Goal: Task Accomplishment & Management: Manage account settings

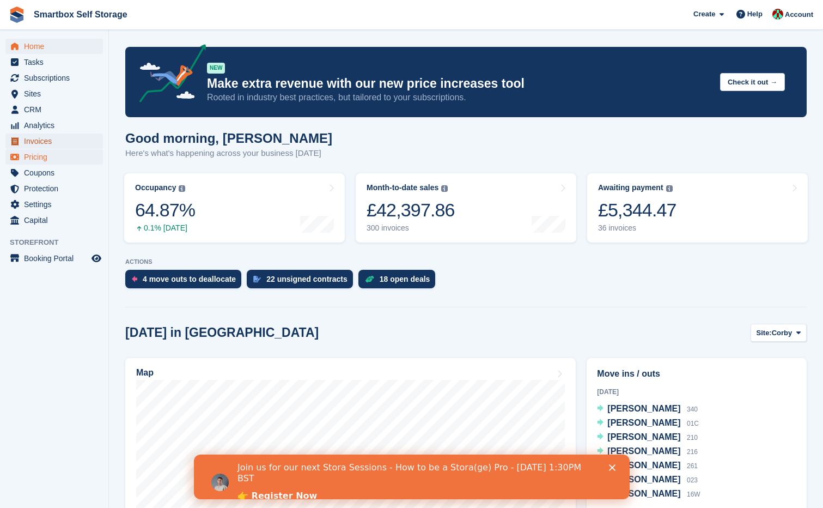
drag, startPoint x: 34, startPoint y: 143, endPoint x: 56, endPoint y: 151, distance: 23.3
click at [34, 143] on span "Invoices" at bounding box center [56, 140] width 65 height 15
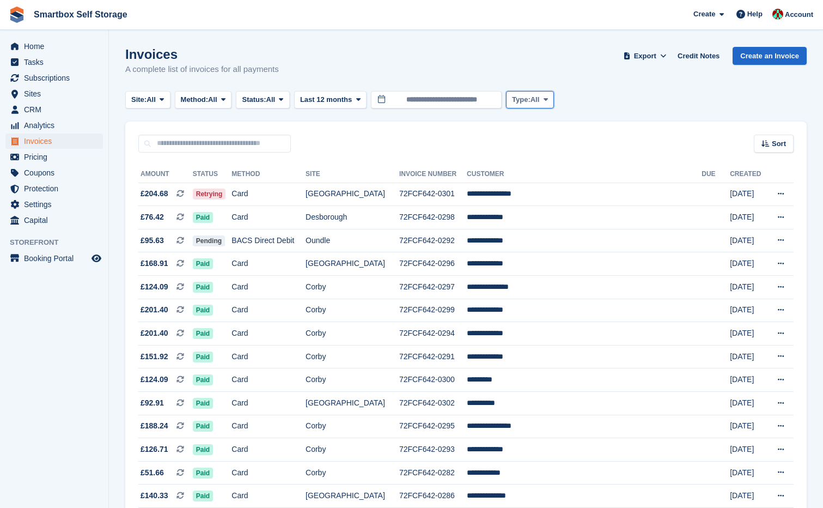
click at [548, 99] on icon at bounding box center [546, 99] width 4 height 7
click at [599, 99] on div "Site: All All Corby Corby Indoor Self Storage [GEOGRAPHIC_DATA] [GEOGRAPHIC_DAT…" at bounding box center [466, 100] width 682 height 18
click at [283, 99] on icon at bounding box center [281, 99] width 4 height 7
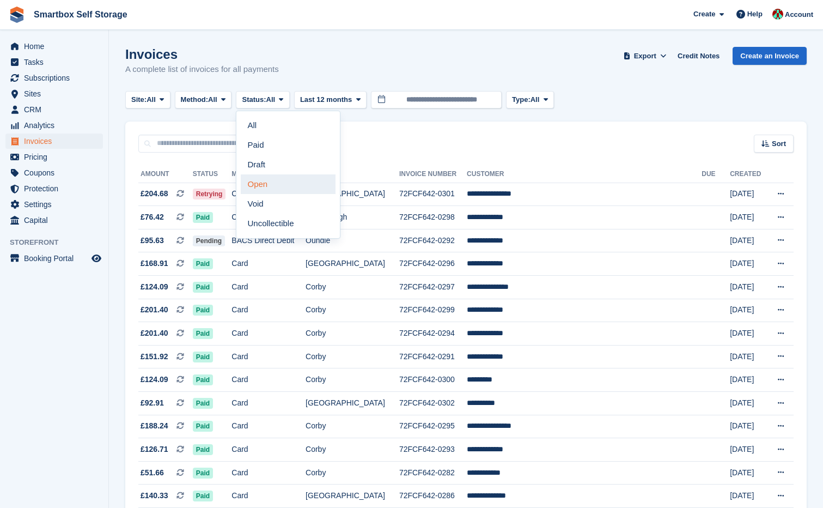
click at [265, 188] on link "Open" at bounding box center [288, 184] width 95 height 20
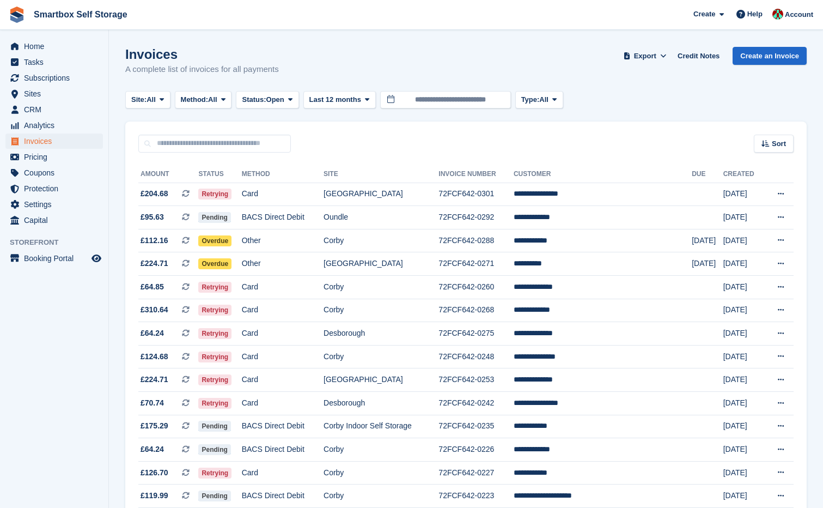
click at [628, 104] on div "Site: All All Corby Corby Indoor Self Storage [GEOGRAPHIC_DATA] [GEOGRAPHIC_DAT…" at bounding box center [466, 100] width 682 height 18
click at [656, 55] on span "Export" at bounding box center [645, 56] width 22 height 11
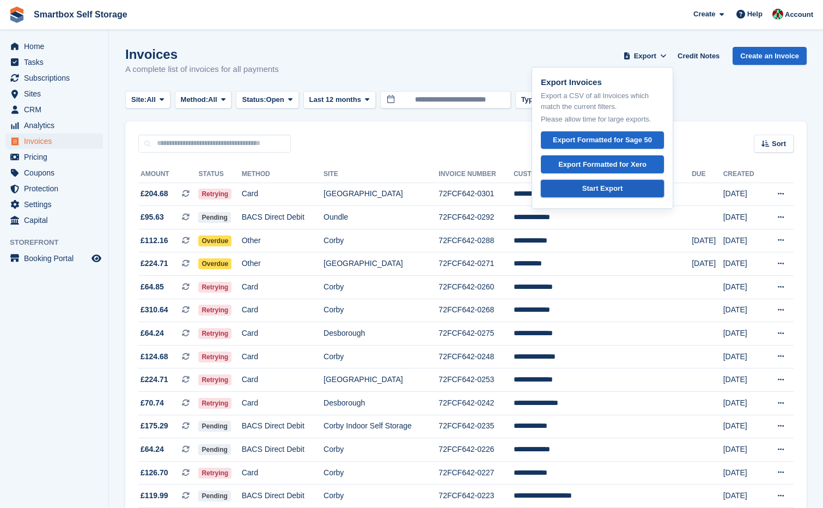
click at [614, 191] on div "Start Export" at bounding box center [602, 188] width 40 height 11
click at [461, 58] on div "Invoices A complete list of invoices for all payments Export Export Invoices Ex…" at bounding box center [466, 68] width 682 height 42
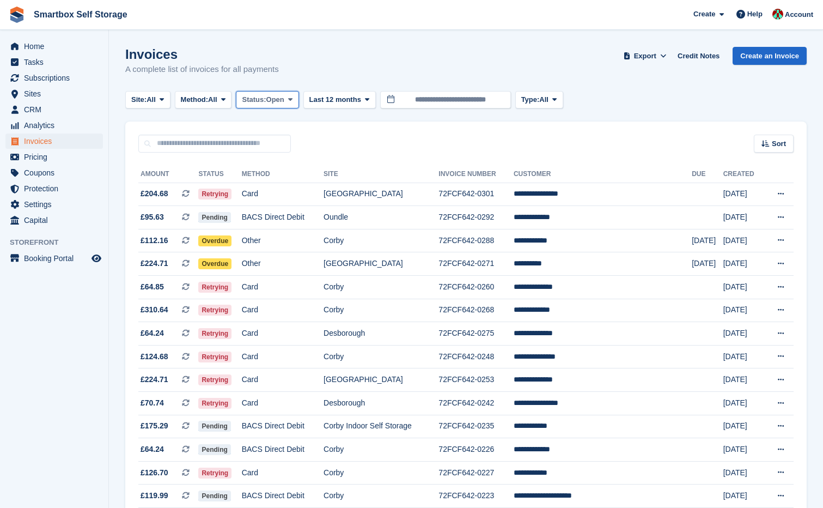
click at [293, 100] on span at bounding box center [290, 99] width 9 height 9
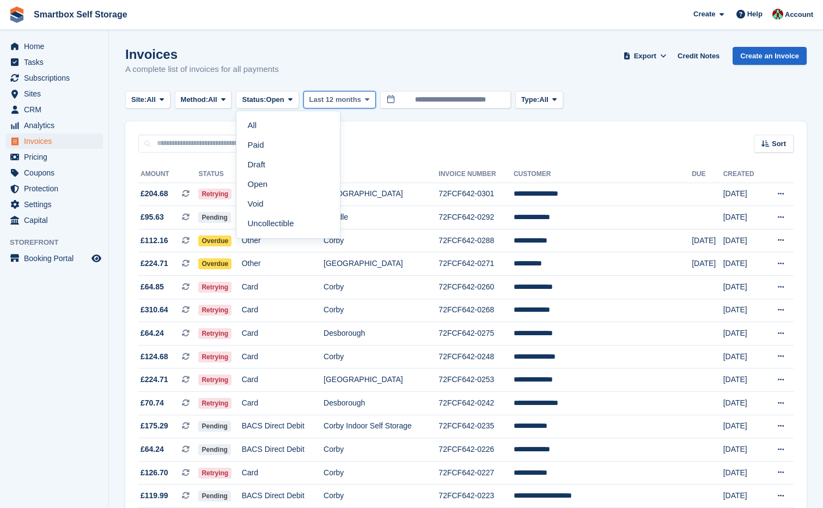
click at [372, 100] on span at bounding box center [367, 99] width 9 height 9
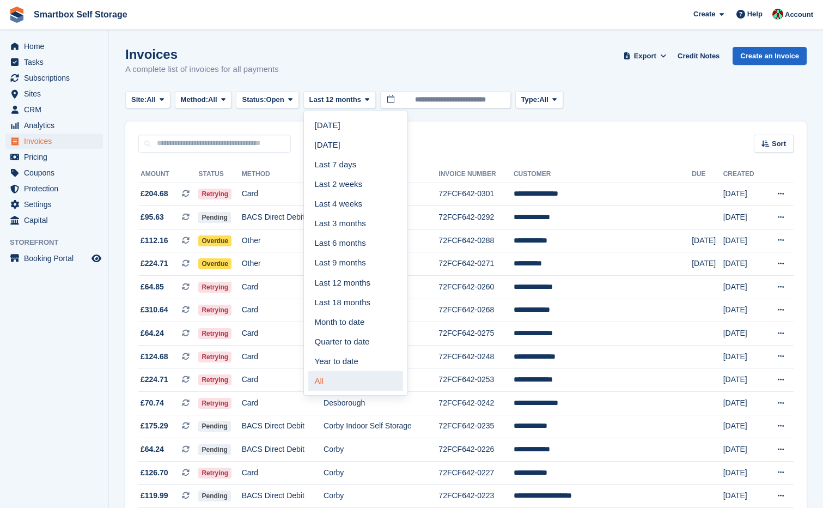
click at [331, 386] on link "All" at bounding box center [355, 381] width 95 height 20
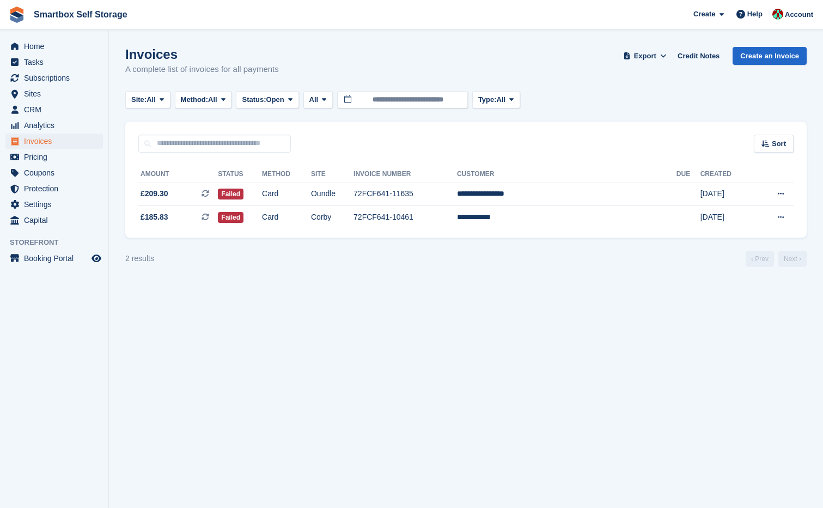
drag, startPoint x: 502, startPoint y: 283, endPoint x: 519, endPoint y: 282, distance: 17.5
click at [502, 283] on section "Invoices A complete list of invoices for all payments Export Export Invoices Ex…" at bounding box center [466, 254] width 714 height 508
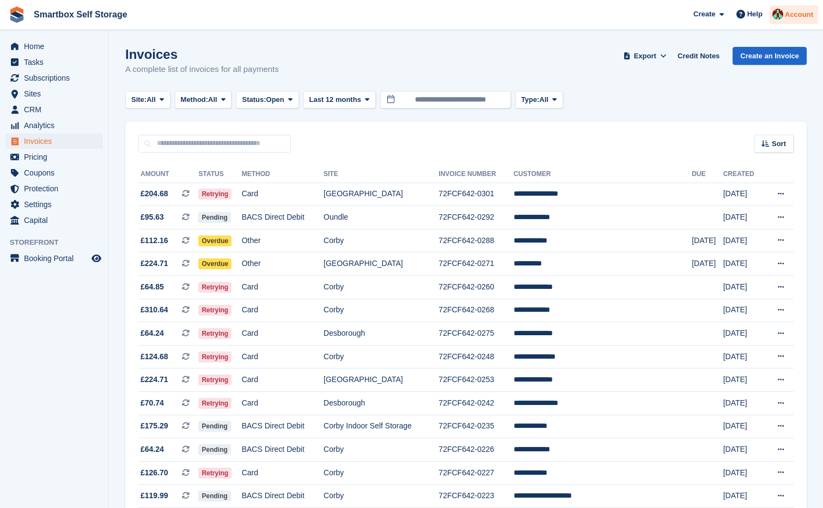
click at [797, 11] on span "Account" at bounding box center [799, 14] width 28 height 11
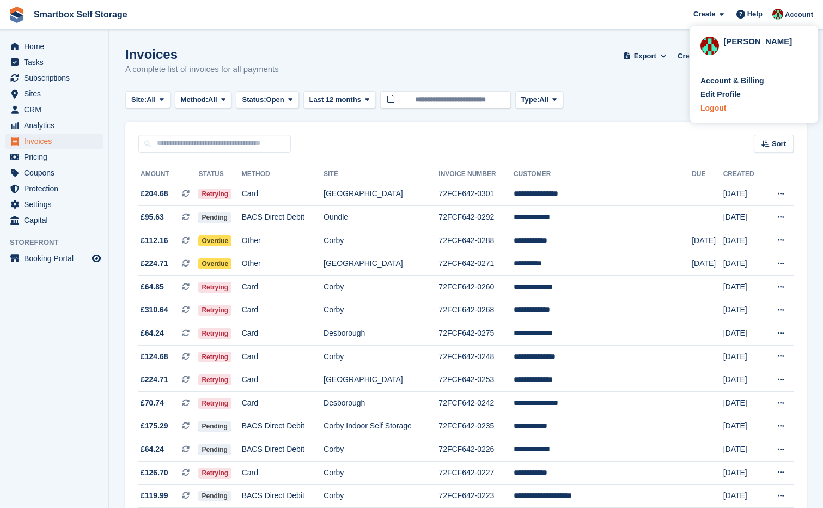
click at [719, 110] on div "Logout" at bounding box center [714, 107] width 26 height 11
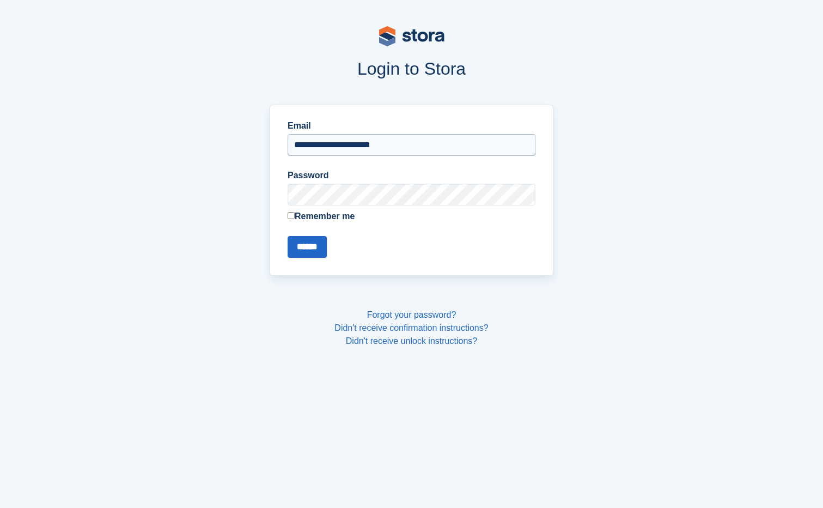
click at [314, 144] on input "**********" at bounding box center [412, 145] width 248 height 22
type input "**********"
drag, startPoint x: 308, startPoint y: 250, endPoint x: 397, endPoint y: 253, distance: 89.4
click at [314, 248] on input "******" at bounding box center [307, 247] width 39 height 22
